Goal: Information Seeking & Learning: Learn about a topic

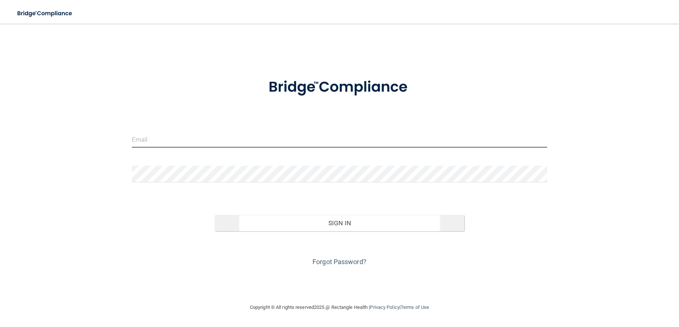
type input "[PERSON_NAME][EMAIL_ADDRESS][PERSON_NAME][DOMAIN_NAME]"
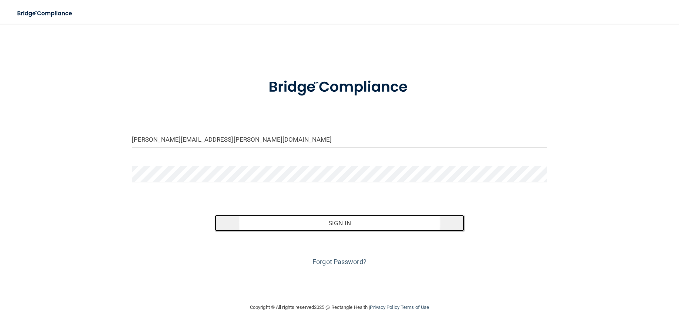
click at [317, 230] on button "Sign In" at bounding box center [340, 223] width 250 height 16
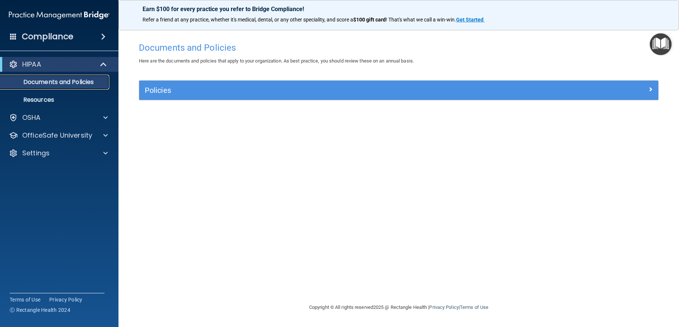
click at [84, 84] on p "Documents and Policies" at bounding box center [55, 82] width 101 height 7
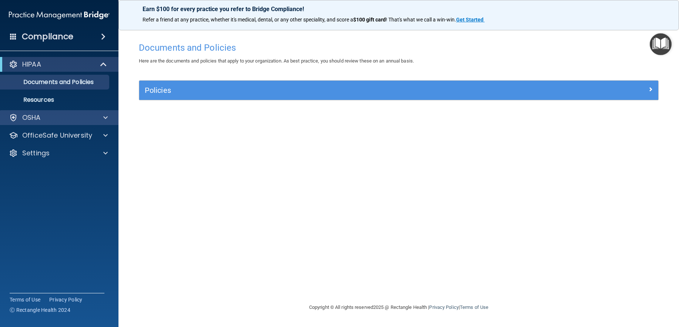
click at [54, 123] on div "OSHA" at bounding box center [59, 117] width 119 height 15
click at [106, 31] on div "Compliance" at bounding box center [59, 37] width 119 height 16
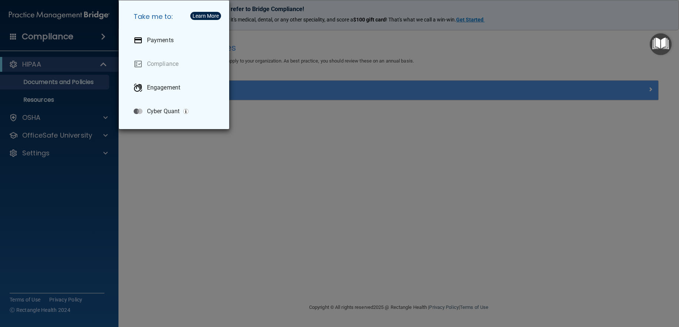
click at [114, 26] on div "Take me to: Payments Compliance Engagement Cyber Quant" at bounding box center [339, 163] width 679 height 327
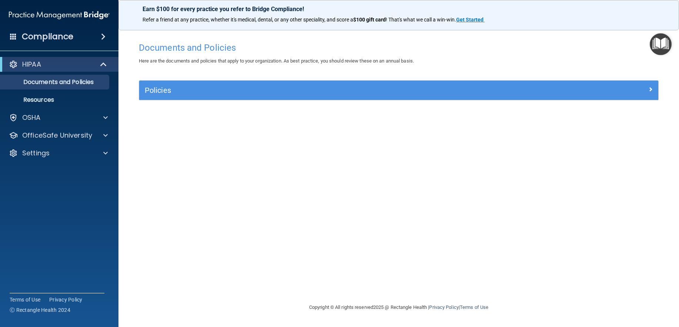
click at [102, 33] on span at bounding box center [103, 36] width 4 height 9
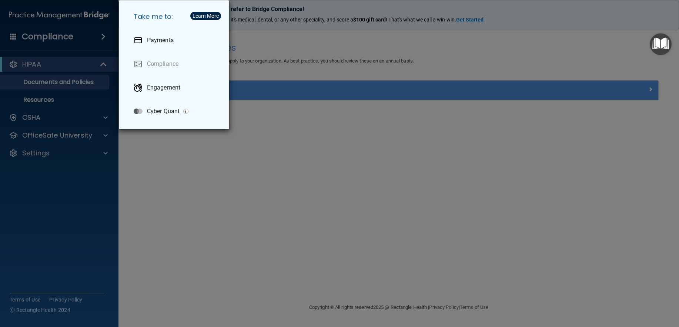
click at [104, 29] on div "Take me to: Payments Compliance Engagement Cyber Quant" at bounding box center [339, 163] width 679 height 327
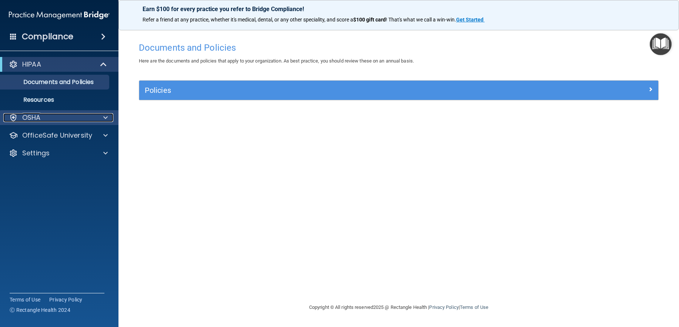
click at [58, 121] on div "OSHA" at bounding box center [49, 117] width 92 height 9
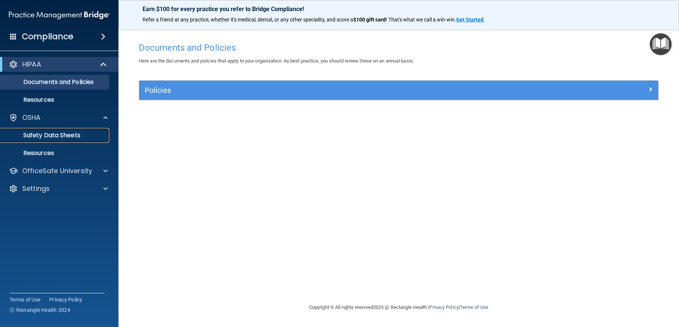
click at [54, 129] on link "Safety Data Sheets" at bounding box center [51, 135] width 117 height 15
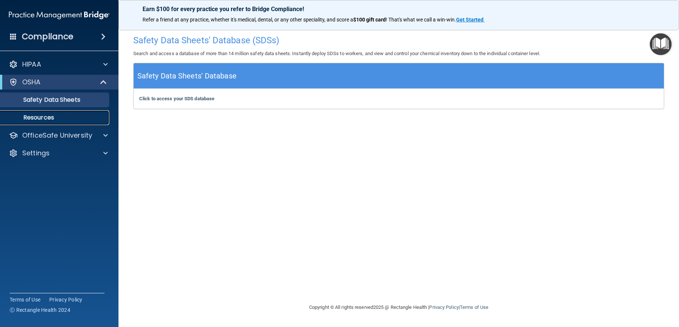
click at [54, 118] on p "Resources" at bounding box center [55, 117] width 101 height 7
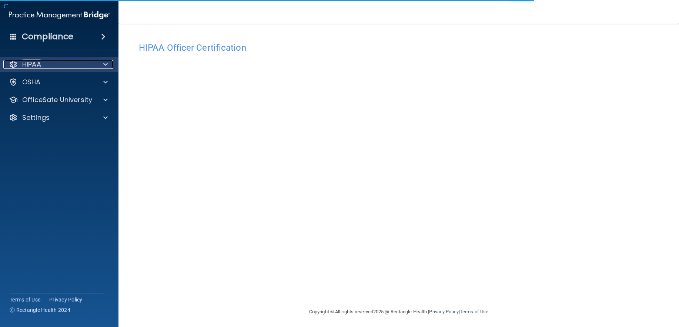
click at [104, 64] on span at bounding box center [105, 64] width 4 height 9
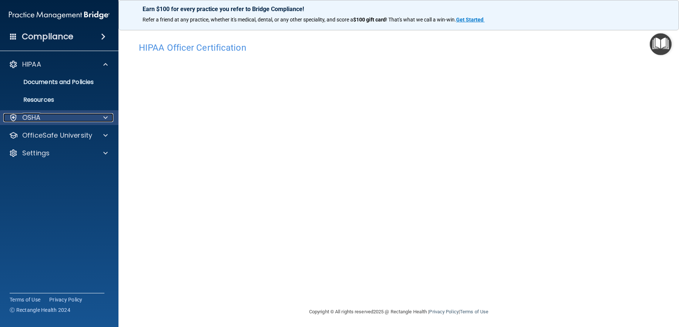
click at [100, 117] on div at bounding box center [104, 117] width 19 height 9
